Goal: Information Seeking & Learning: Learn about a topic

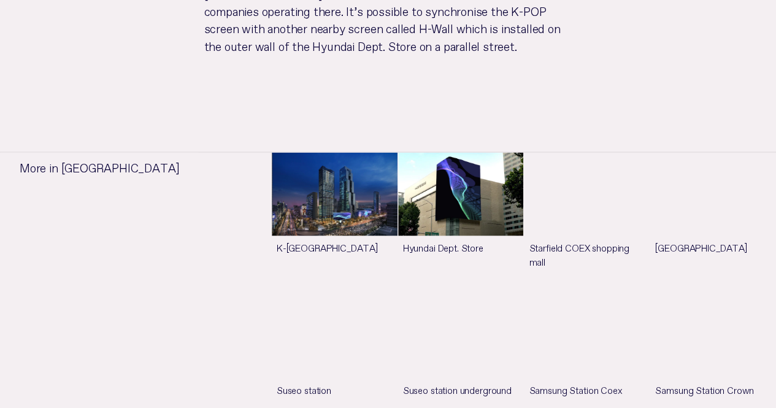
scroll to position [859, 0]
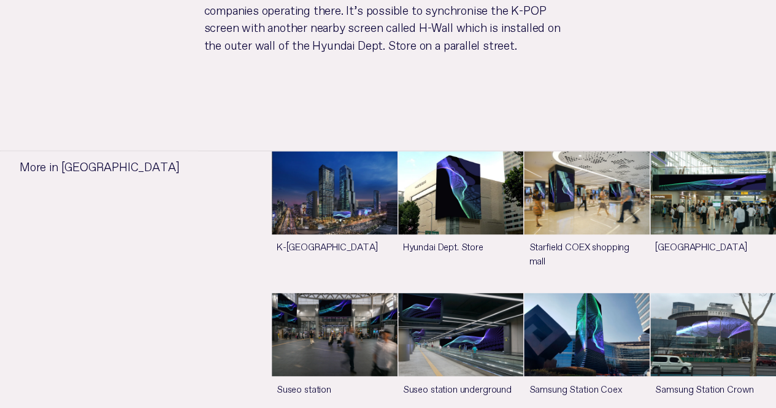
click at [411, 151] on link "See more" at bounding box center [461, 221] width 126 height 141
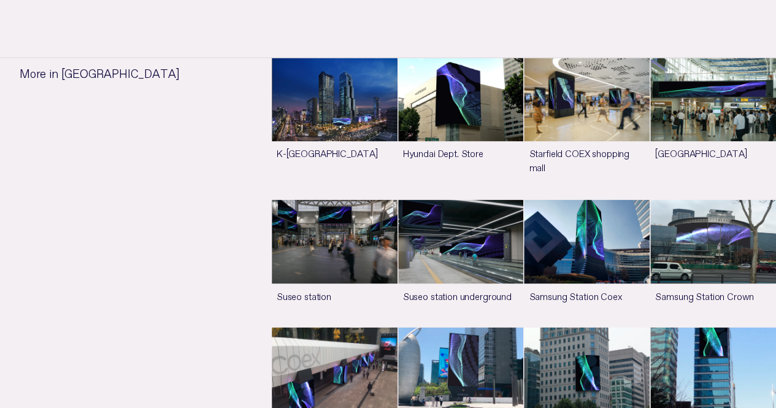
scroll to position [920, 0]
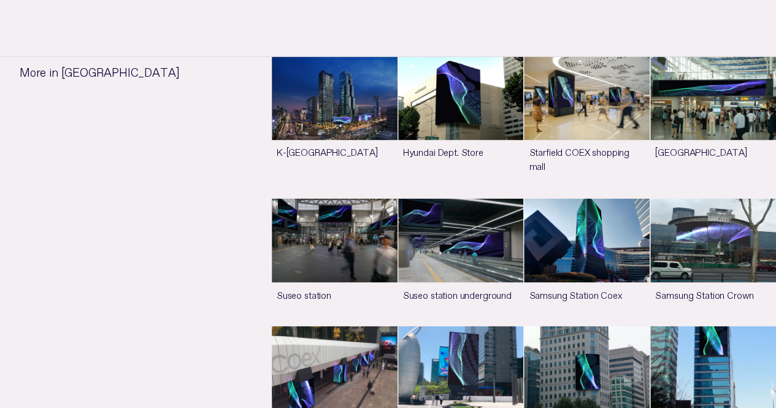
click at [331, 70] on link "See more" at bounding box center [335, 126] width 126 height 141
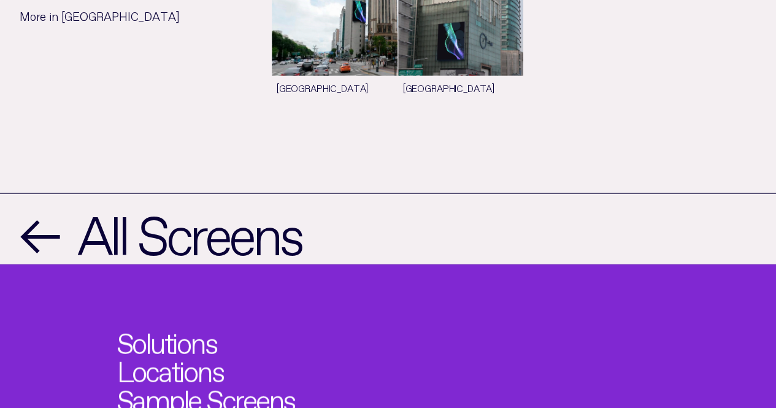
scroll to position [1415, 0]
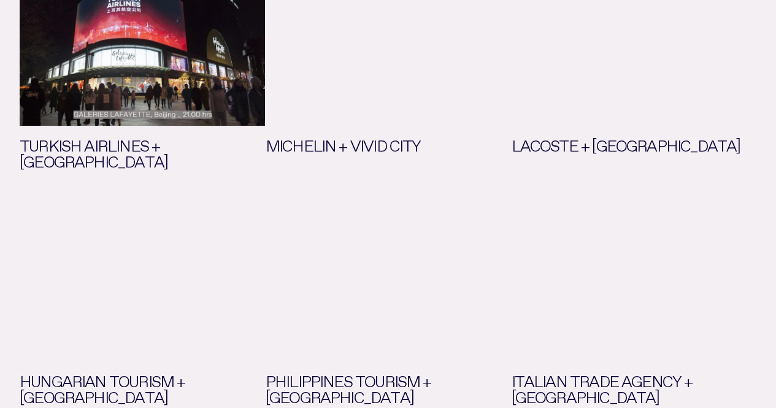
scroll to position [552, 0]
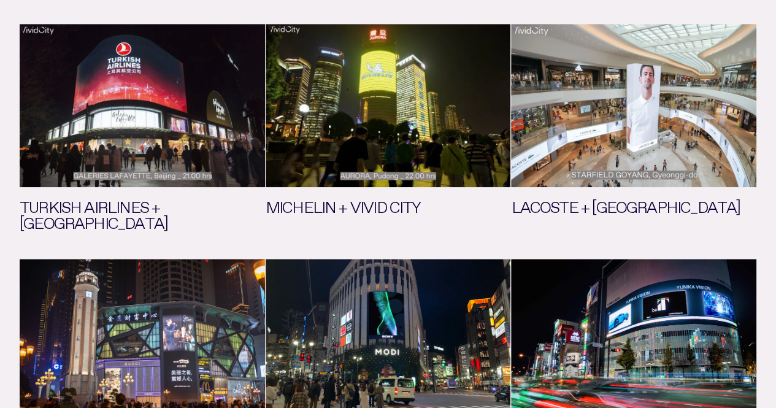
click at [597, 264] on link "See more" at bounding box center [633, 366] width 245 height 215
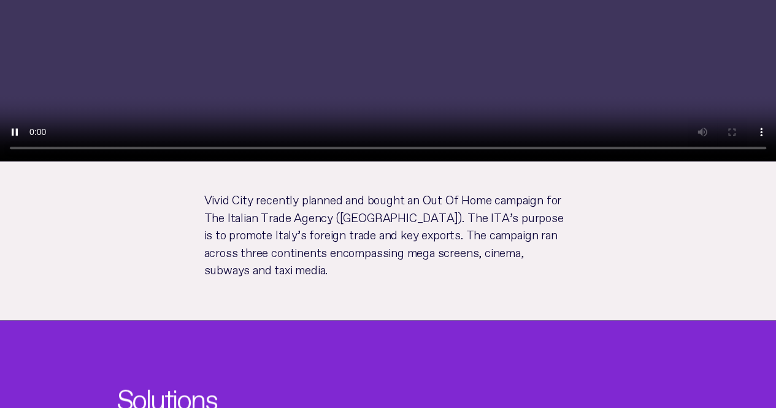
scroll to position [552, 0]
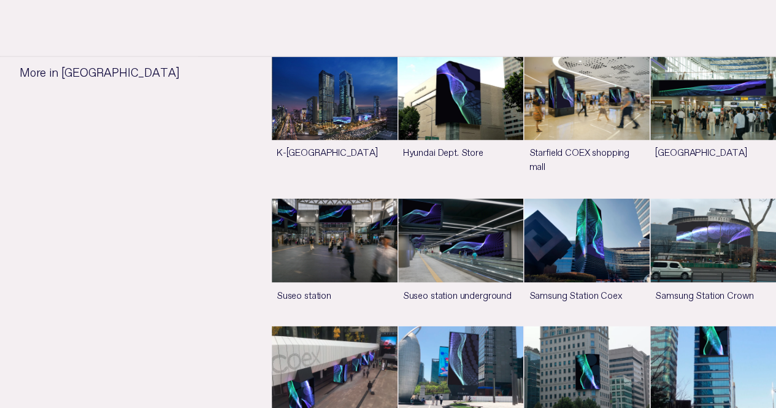
scroll to position [859, 0]
